Goal: Check status: Check status

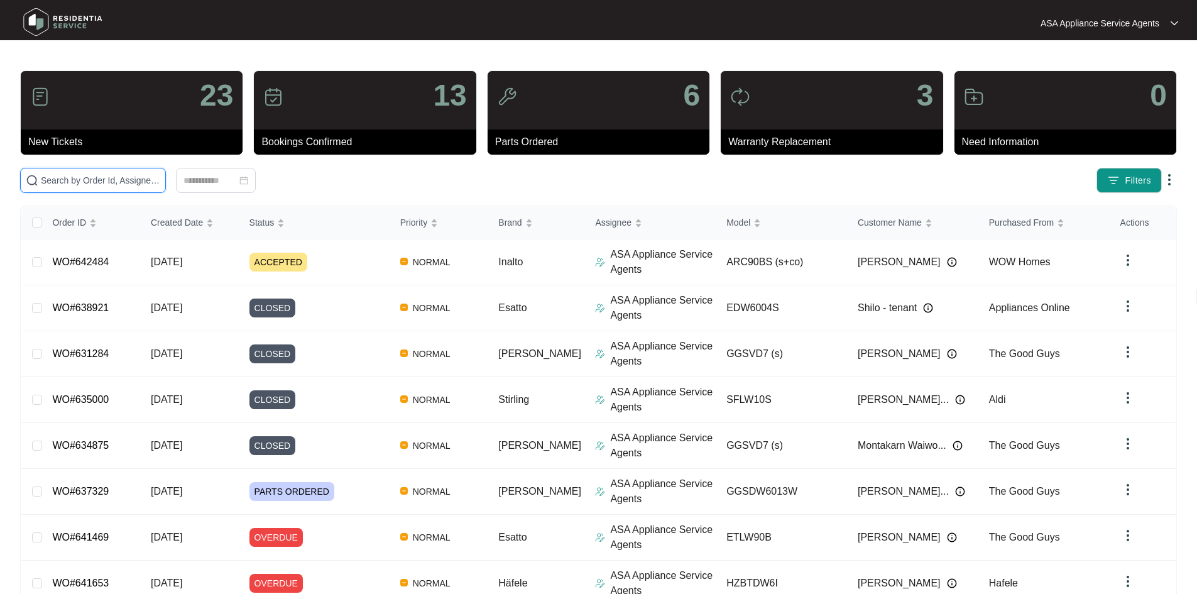
click at [158, 180] on input "text" at bounding box center [100, 180] width 119 height 14
paste input "642484"
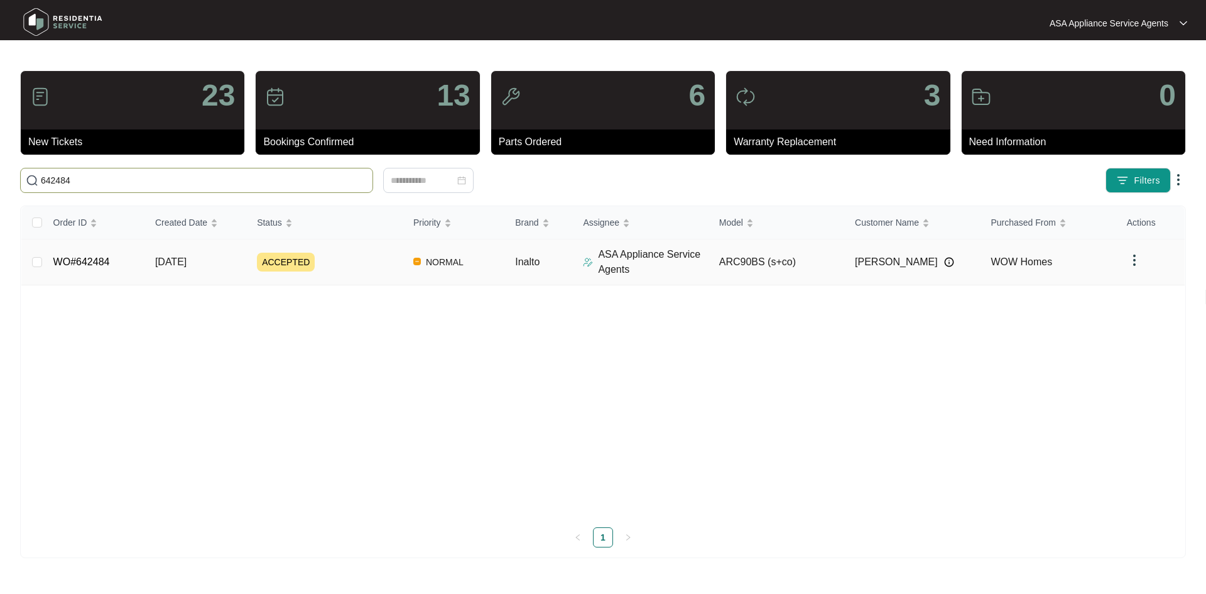
type input "642484"
click at [225, 271] on td "[DATE]" at bounding box center [196, 262] width 102 height 46
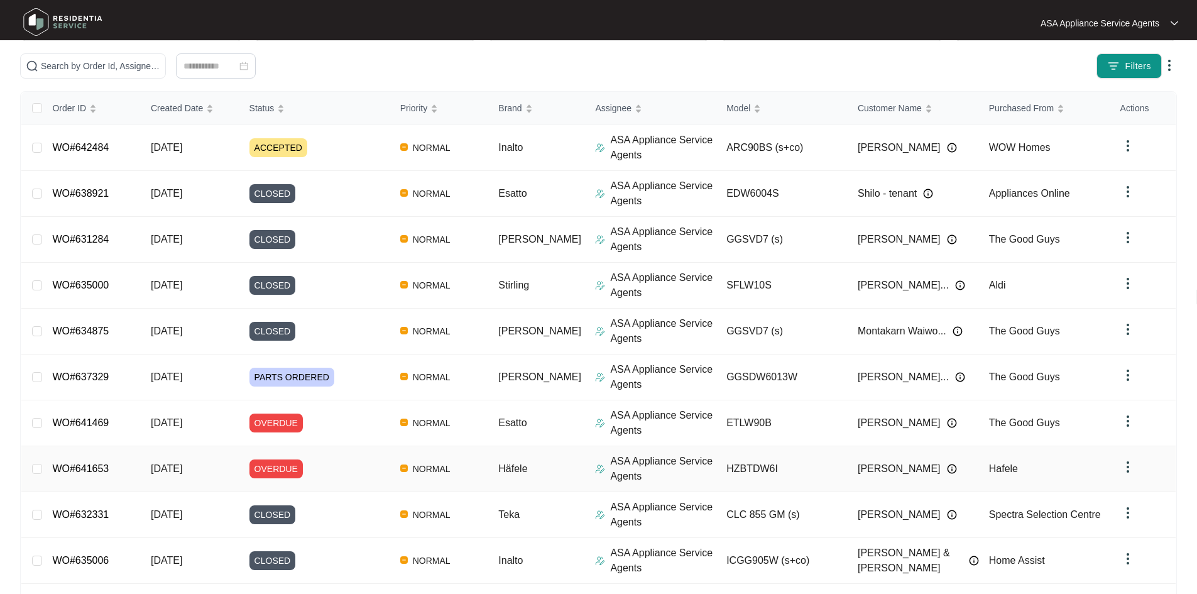
scroll to position [126, 0]
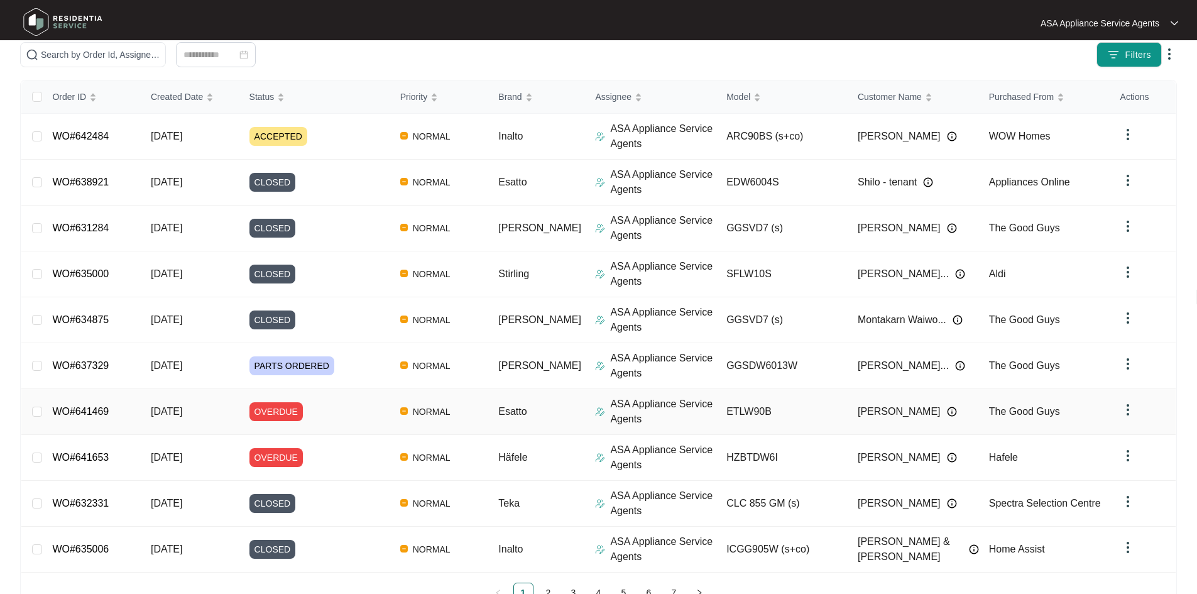
click at [171, 419] on td "[DATE]" at bounding box center [190, 412] width 99 height 46
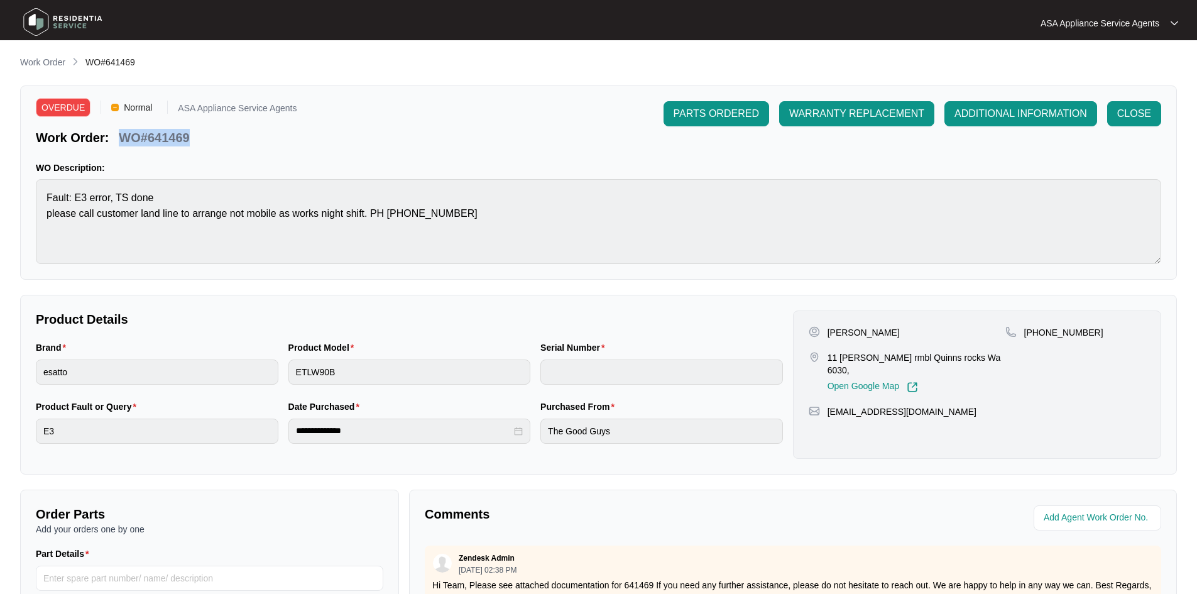
drag, startPoint x: 120, startPoint y: 133, endPoint x: 204, endPoint y: 139, distance: 84.4
click at [204, 139] on div "Work Order: WO#641469" at bounding box center [166, 135] width 261 height 22
copy p "WO#641469"
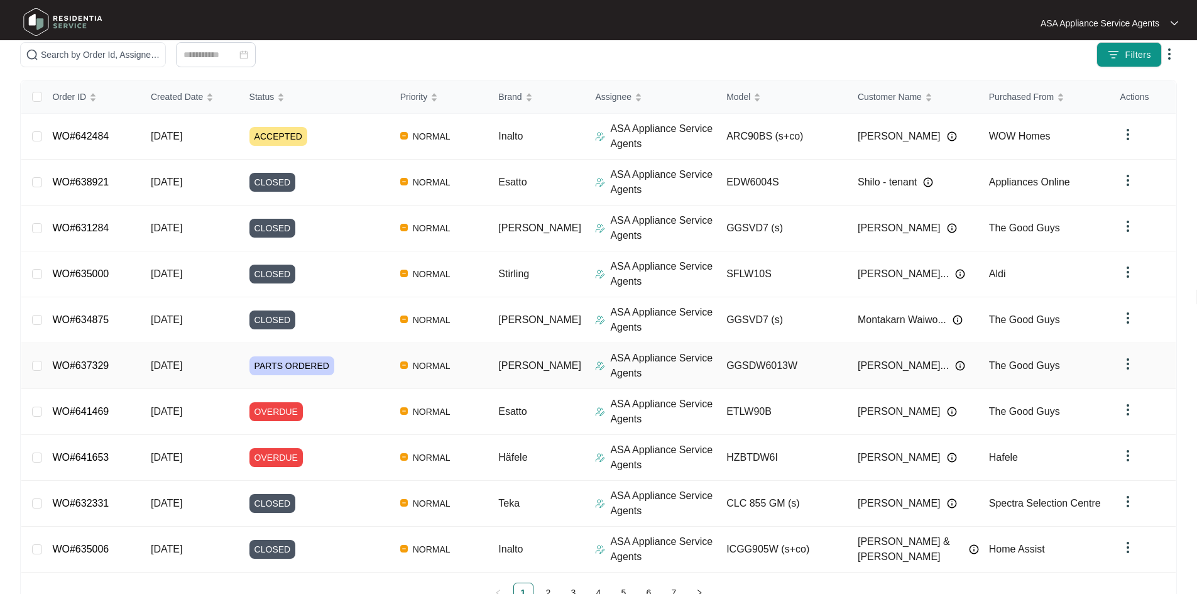
scroll to position [165, 0]
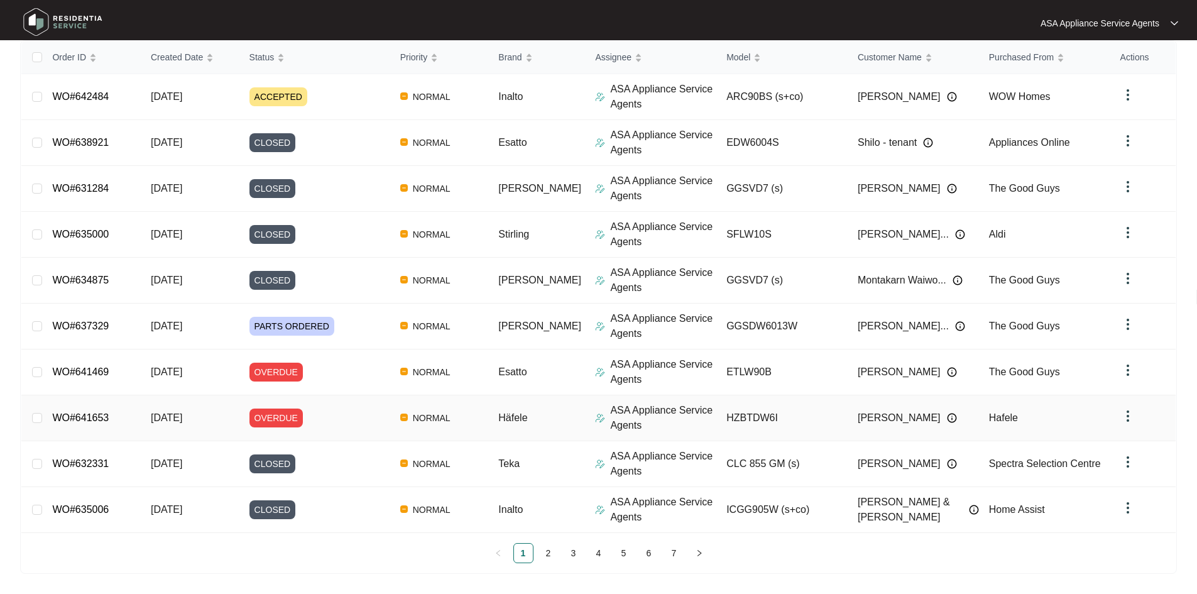
click at [314, 418] on div "OVERDUE" at bounding box center [319, 417] width 141 height 19
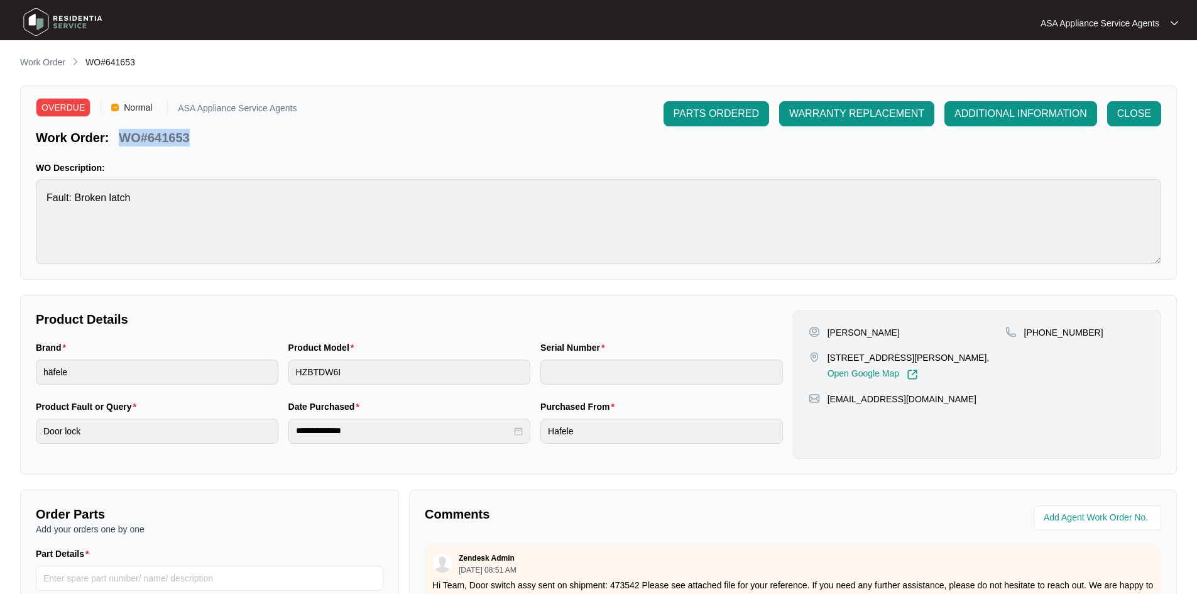
drag, startPoint x: 116, startPoint y: 138, endPoint x: 210, endPoint y: 145, distance: 93.8
click at [209, 139] on div "Work Order: WO#641653" at bounding box center [166, 135] width 261 height 22
copy p "WO#641653"
